Goal: Task Accomplishment & Management: Manage account settings

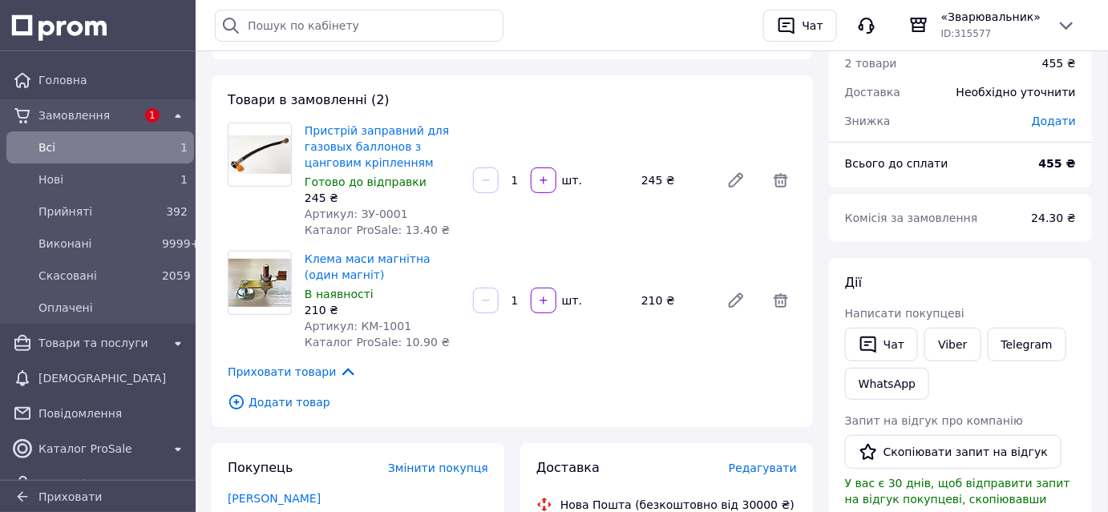
scroll to position [72, 0]
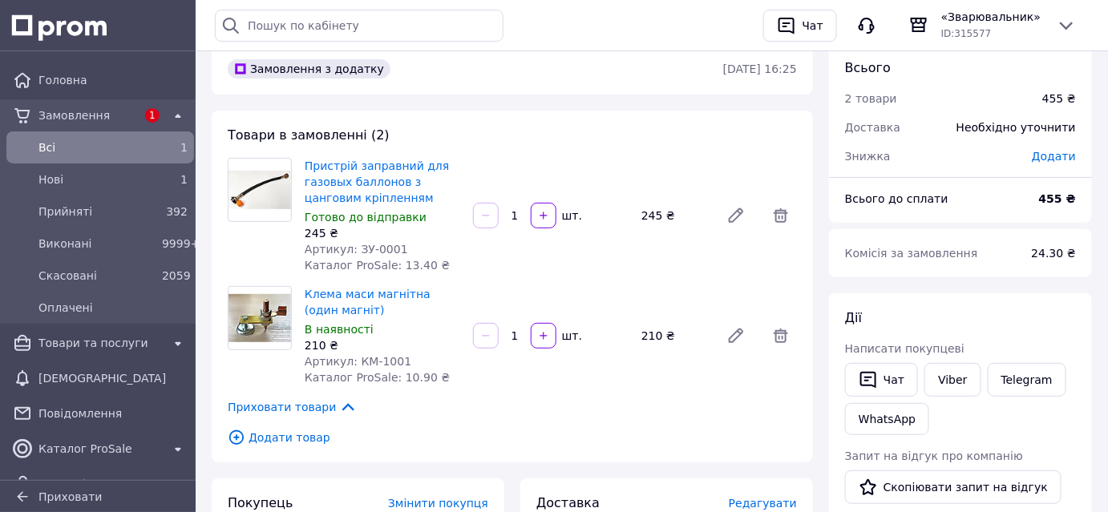
click at [276, 444] on span "Додати товар" at bounding box center [512, 438] width 569 height 18
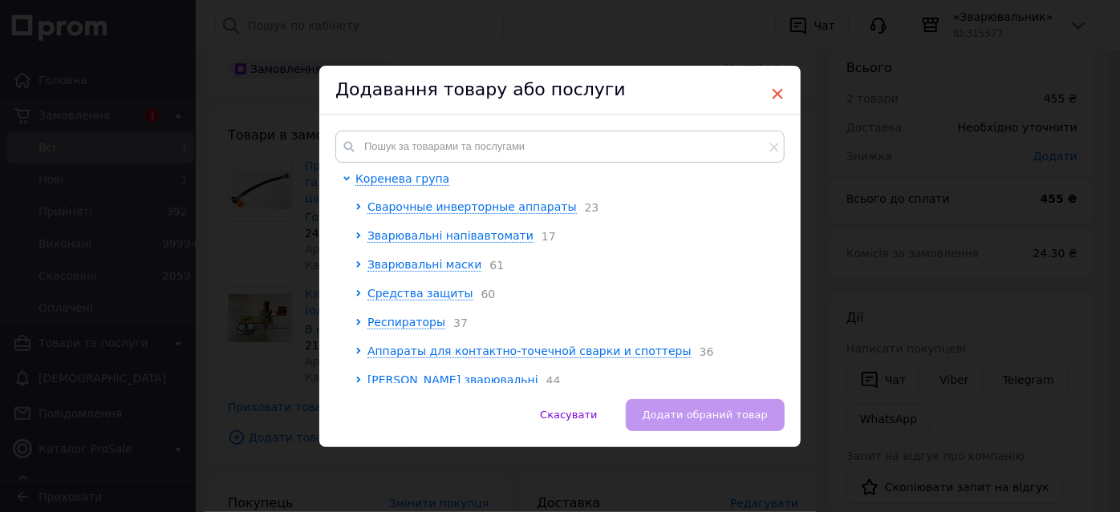
click at [770, 91] on span "×" at bounding box center [777, 93] width 14 height 27
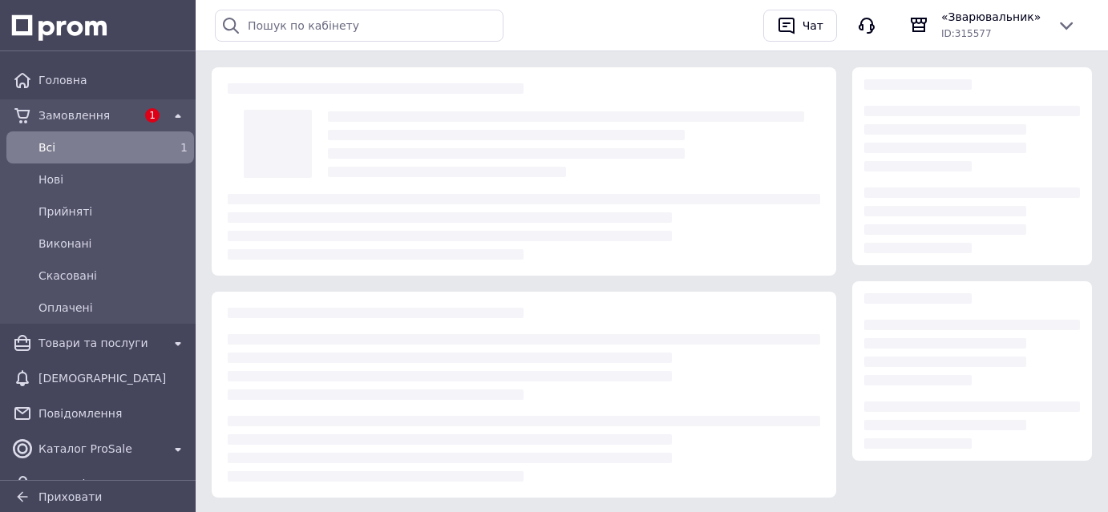
scroll to position [72, 0]
